Goal: Information Seeking & Learning: Check status

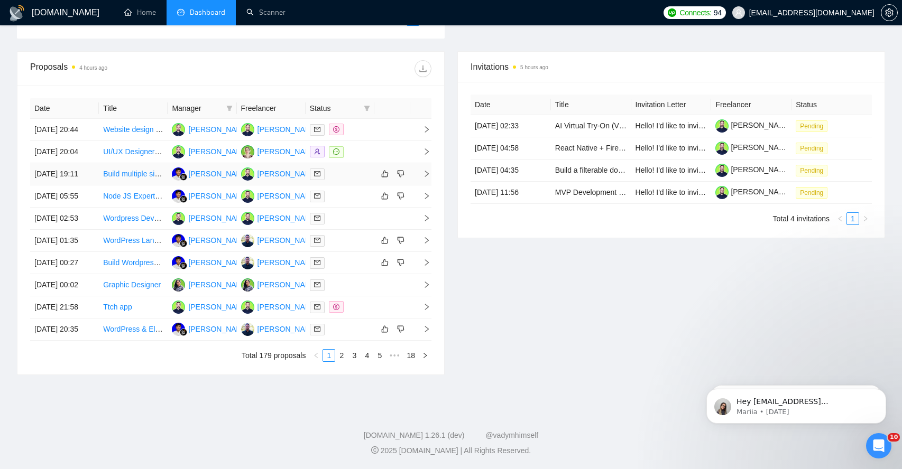
scroll to position [410, 0]
click at [424, 126] on icon "right" at bounding box center [426, 129] width 7 height 7
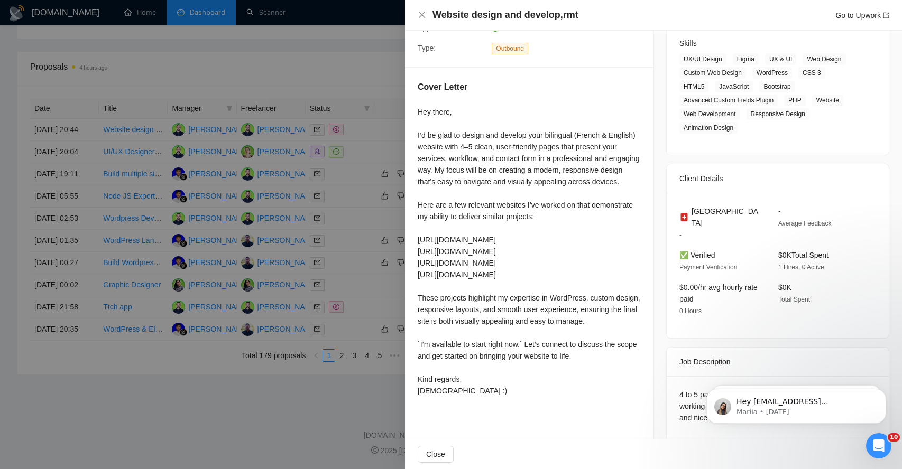
scroll to position [169, 0]
click at [429, 458] on span "Close" at bounding box center [435, 455] width 19 height 12
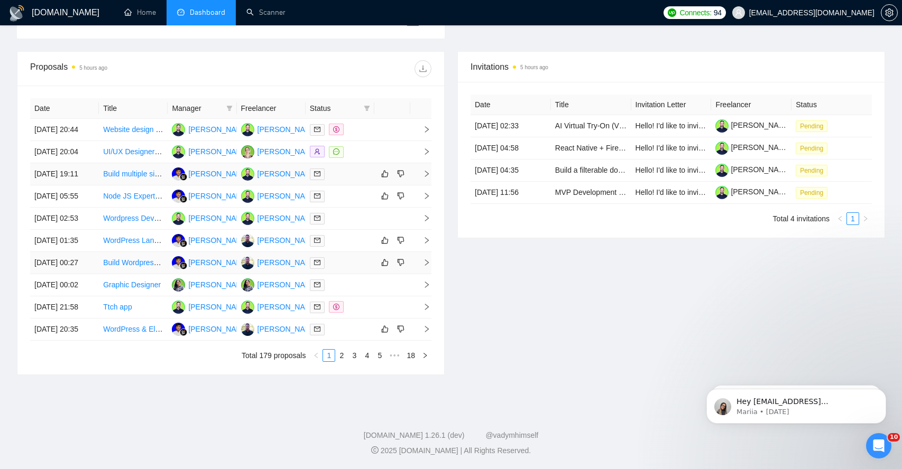
scroll to position [301, 0]
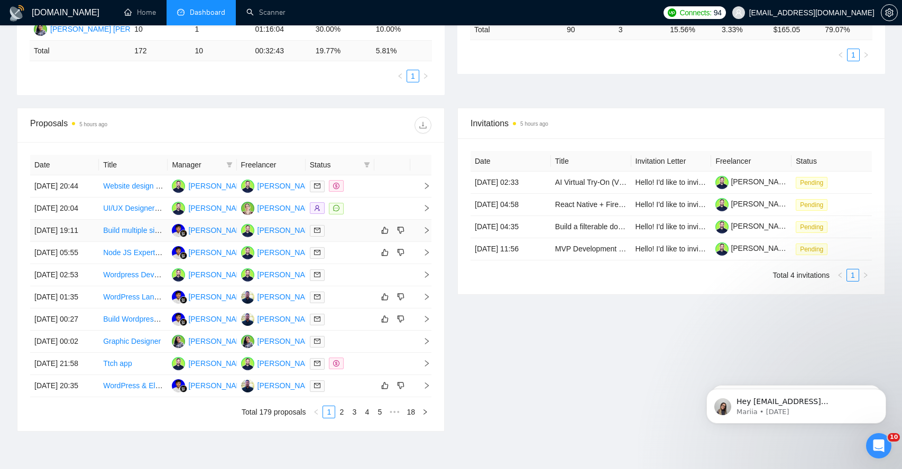
click at [422, 242] on td at bounding box center [420, 231] width 21 height 22
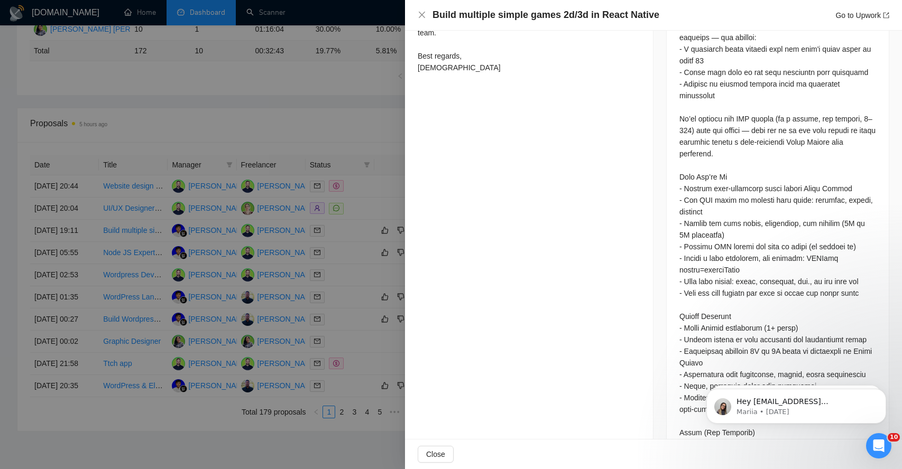
scroll to position [637, 0]
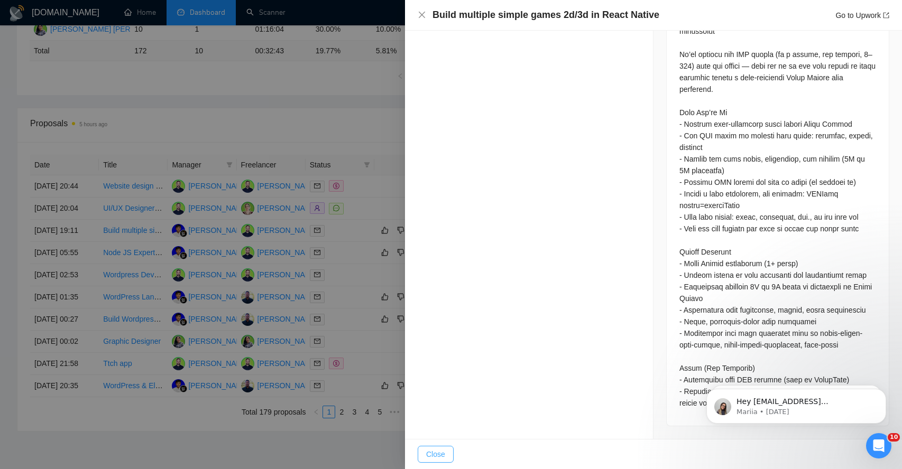
click at [431, 458] on span "Close" at bounding box center [435, 455] width 19 height 12
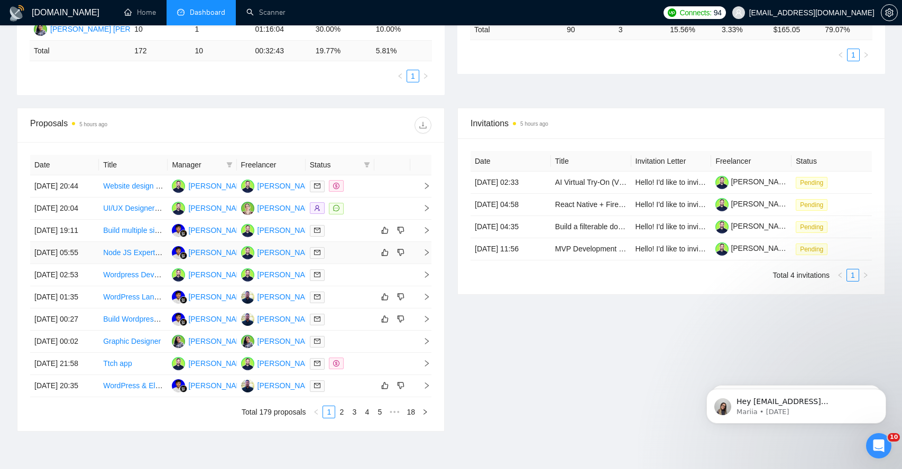
click at [427, 256] on icon "right" at bounding box center [427, 252] width 4 height 6
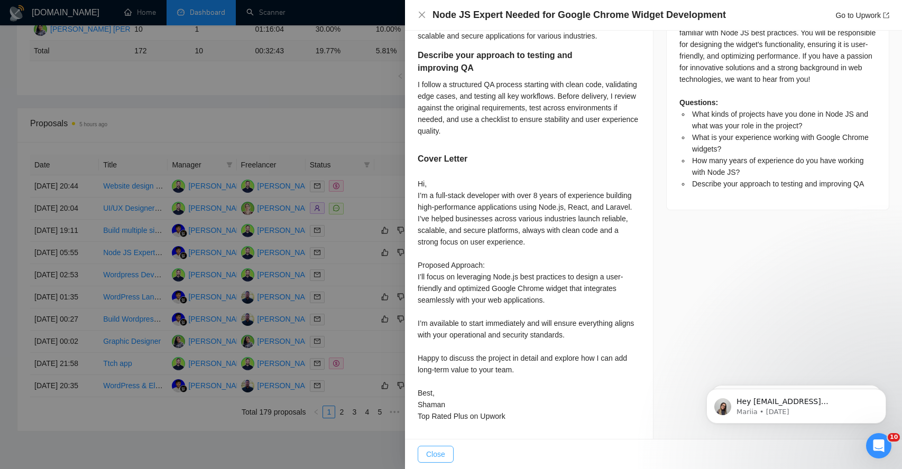
click at [438, 457] on span "Close" at bounding box center [435, 455] width 19 height 12
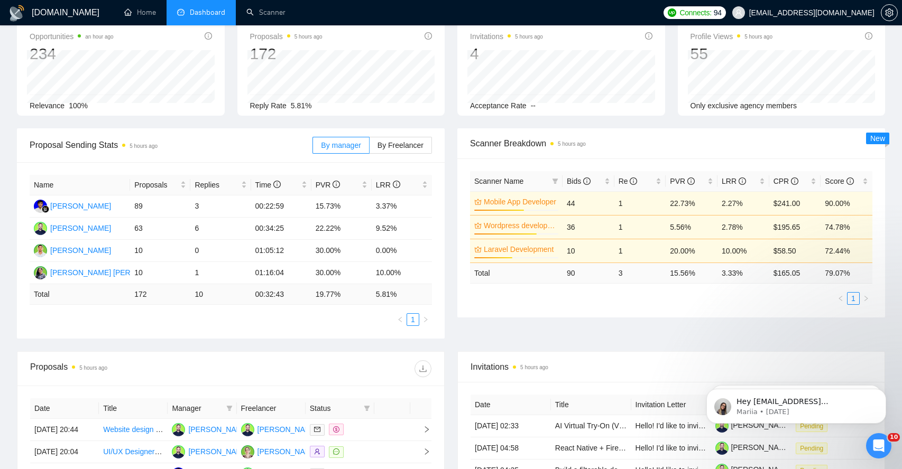
scroll to position [0, 0]
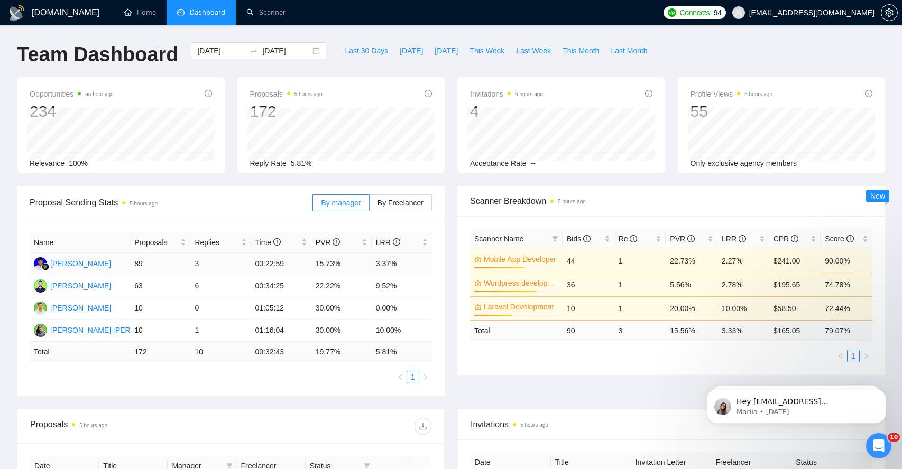
click at [266, 265] on td "00:22:59" at bounding box center [281, 264] width 60 height 22
click at [271, 266] on td "00:22:59" at bounding box center [281, 264] width 60 height 22
click at [273, 306] on td "01:05:12" at bounding box center [281, 309] width 60 height 22
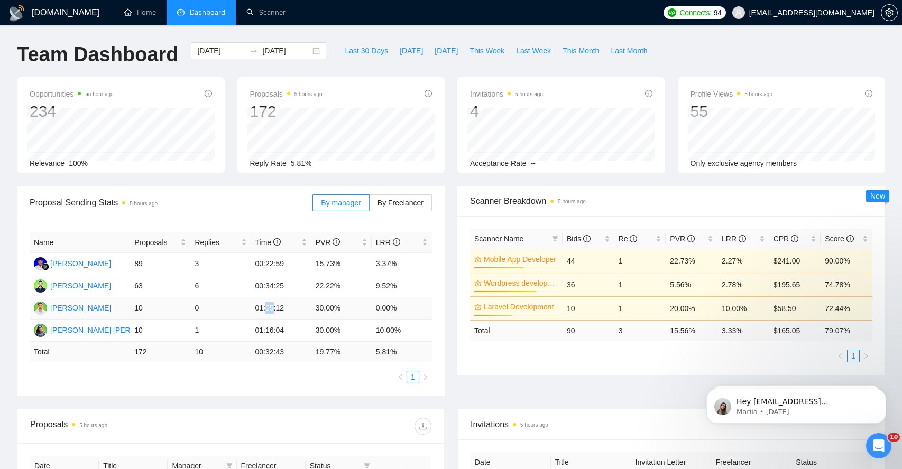
click at [273, 306] on td "01:05:12" at bounding box center [281, 309] width 60 height 22
click at [272, 329] on td "01:16:04" at bounding box center [281, 331] width 60 height 22
click at [284, 331] on td "01:16:04" at bounding box center [281, 331] width 60 height 22
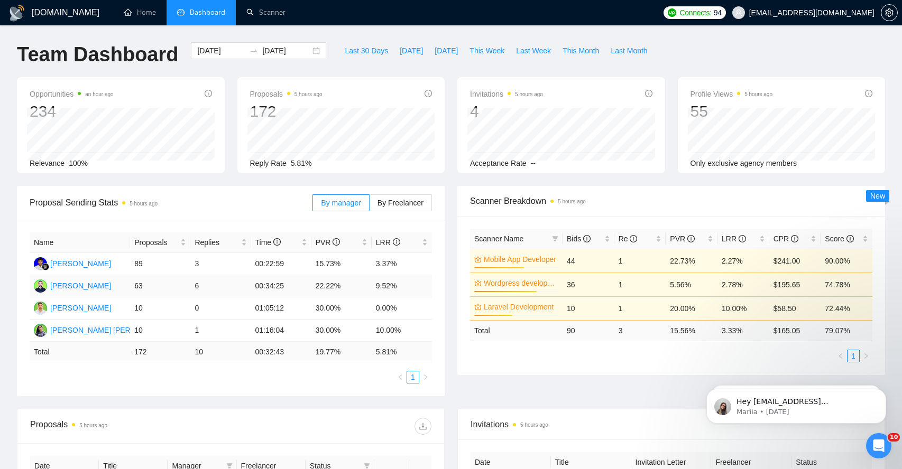
click at [275, 289] on td "00:34:25" at bounding box center [281, 286] width 60 height 22
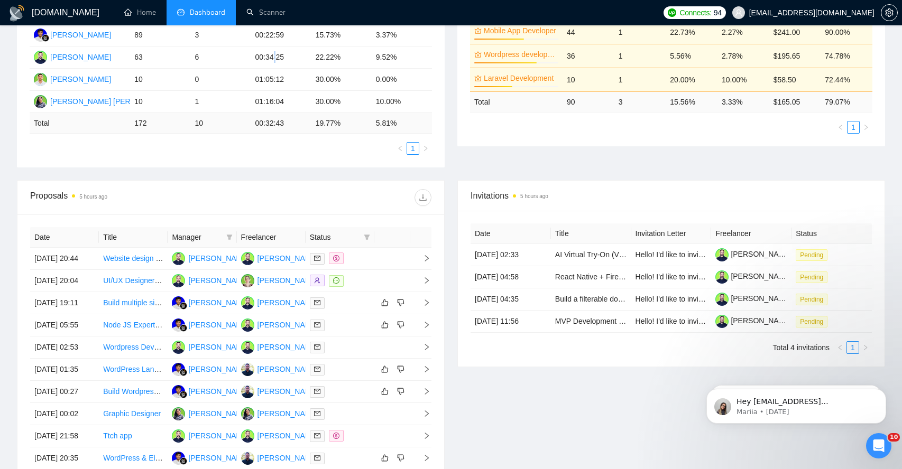
scroll to position [458, 0]
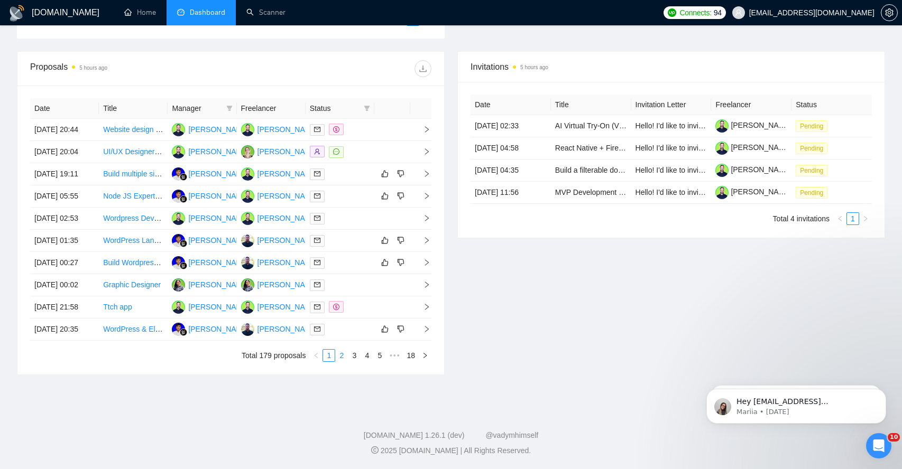
click at [343, 356] on link "2" at bounding box center [342, 356] width 12 height 12
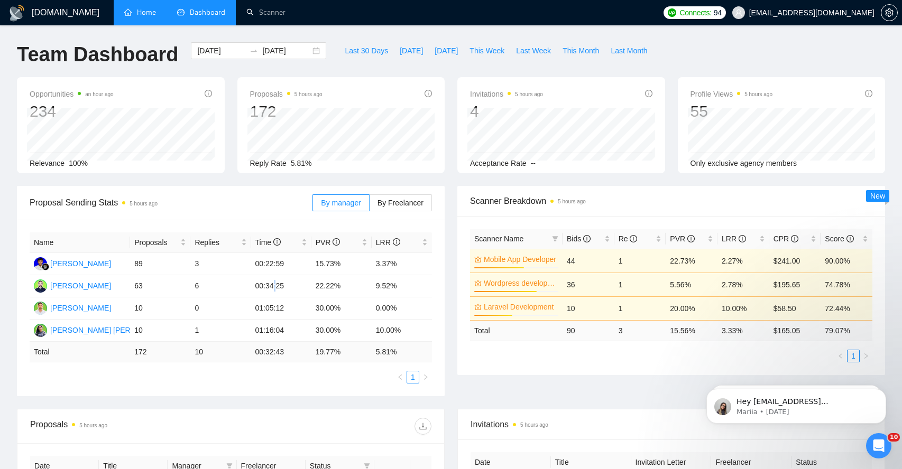
click at [142, 17] on link "Home" at bounding box center [140, 12] width 32 height 9
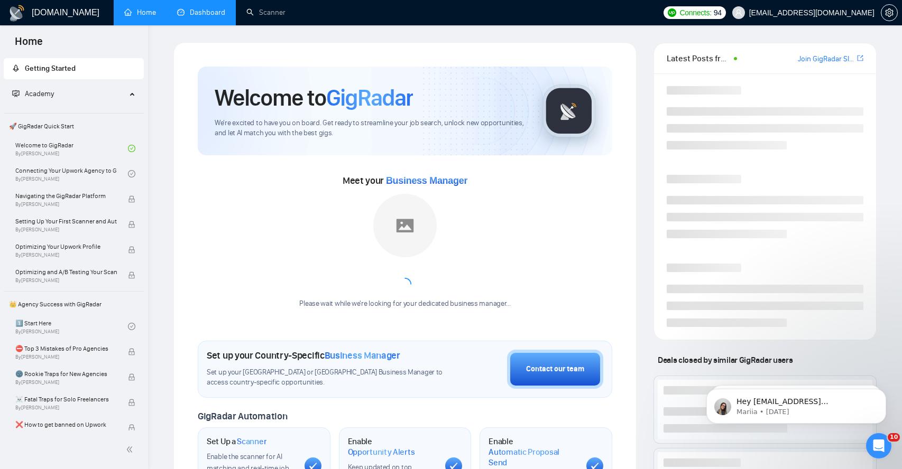
click at [191, 15] on link "Dashboard" at bounding box center [201, 12] width 48 height 9
